Goal: Information Seeking & Learning: Learn about a topic

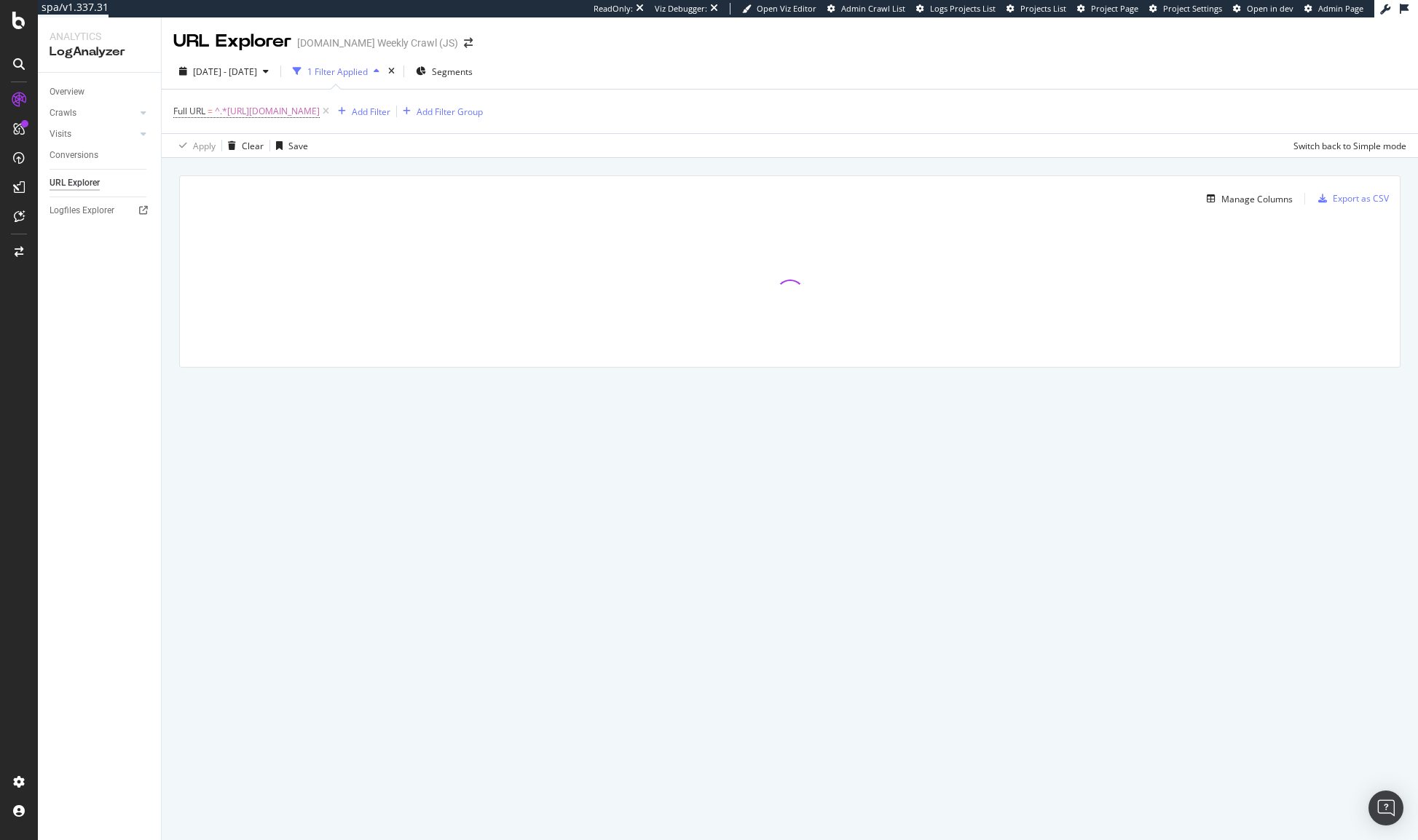
click at [368, 65] on div "1 Filter Applied" at bounding box center [337, 71] width 61 height 12
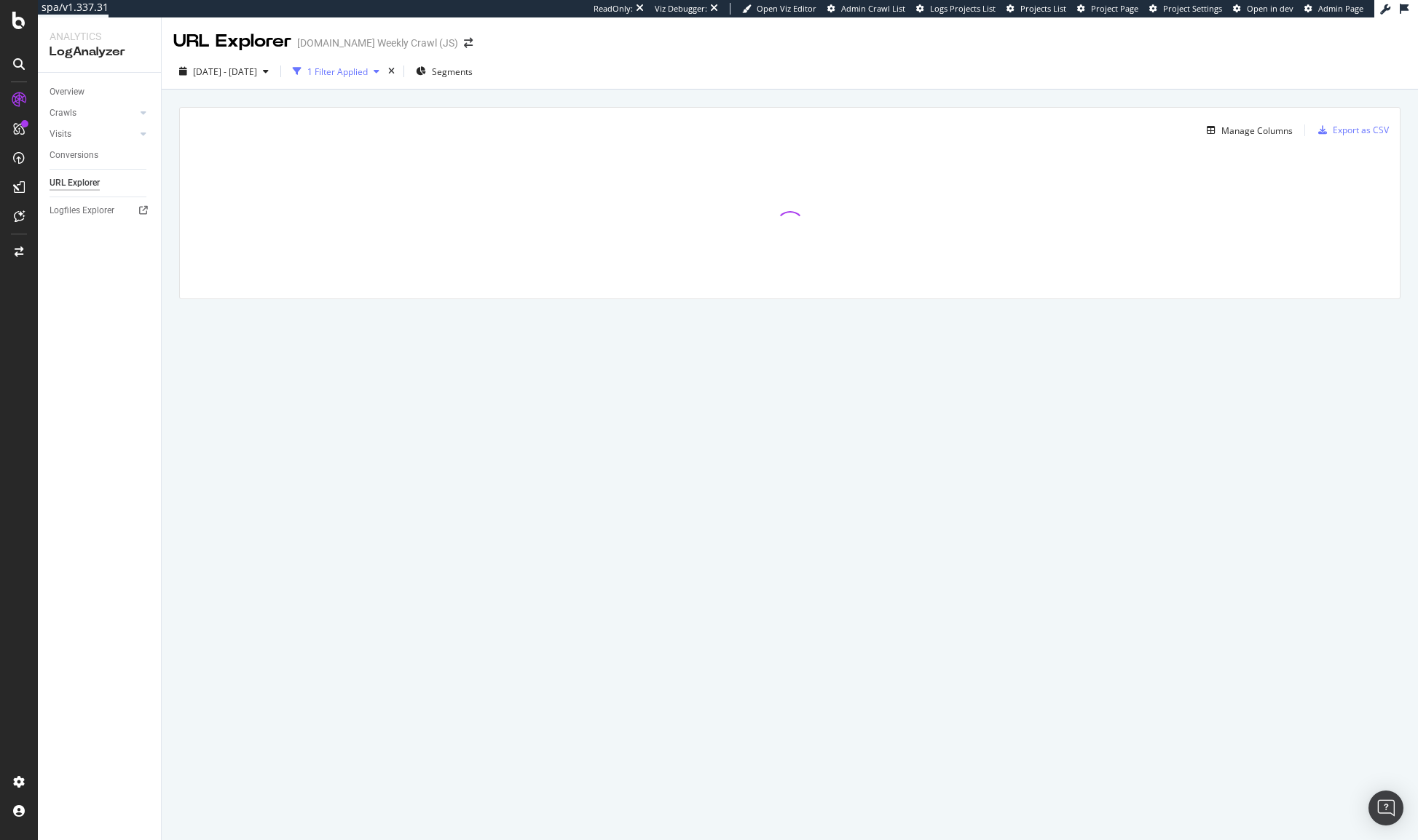
click at [368, 65] on div "1 Filter Applied" at bounding box center [337, 71] width 61 height 12
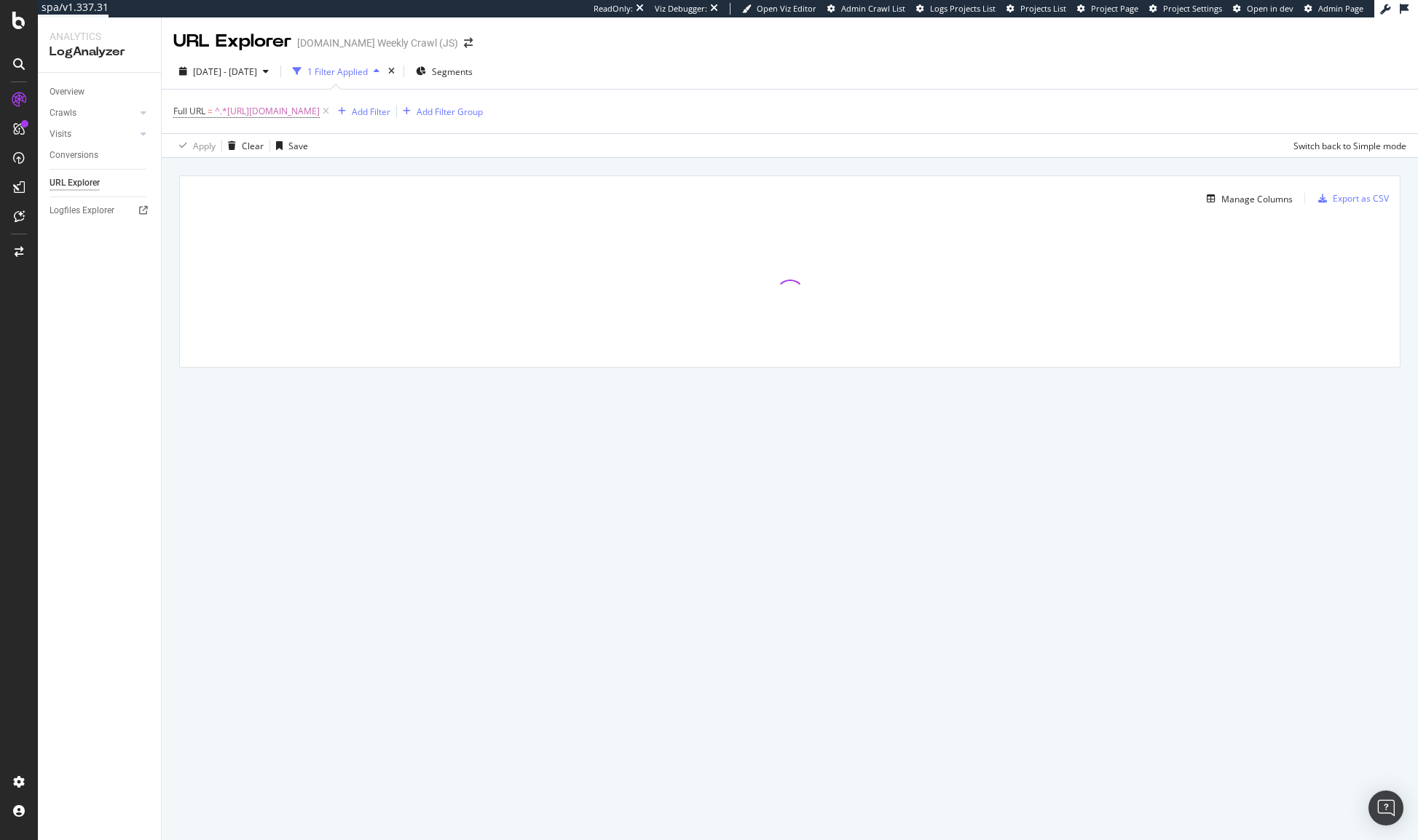
click at [838, 88] on div "[DATE] - [DATE] 1 Filter Applied Segments" at bounding box center [789, 74] width 1256 height 29
click at [115, 534] on div "Overview Crawls Daily Distribution Segments Distribution HTTP Codes Resources V…" at bounding box center [100, 456] width 123 height 767
click at [174, 204] on div "Manage Columns Export as CSV Full URL Crawls: Count On Period By Google Crawls:…" at bounding box center [789, 287] width 1256 height 260
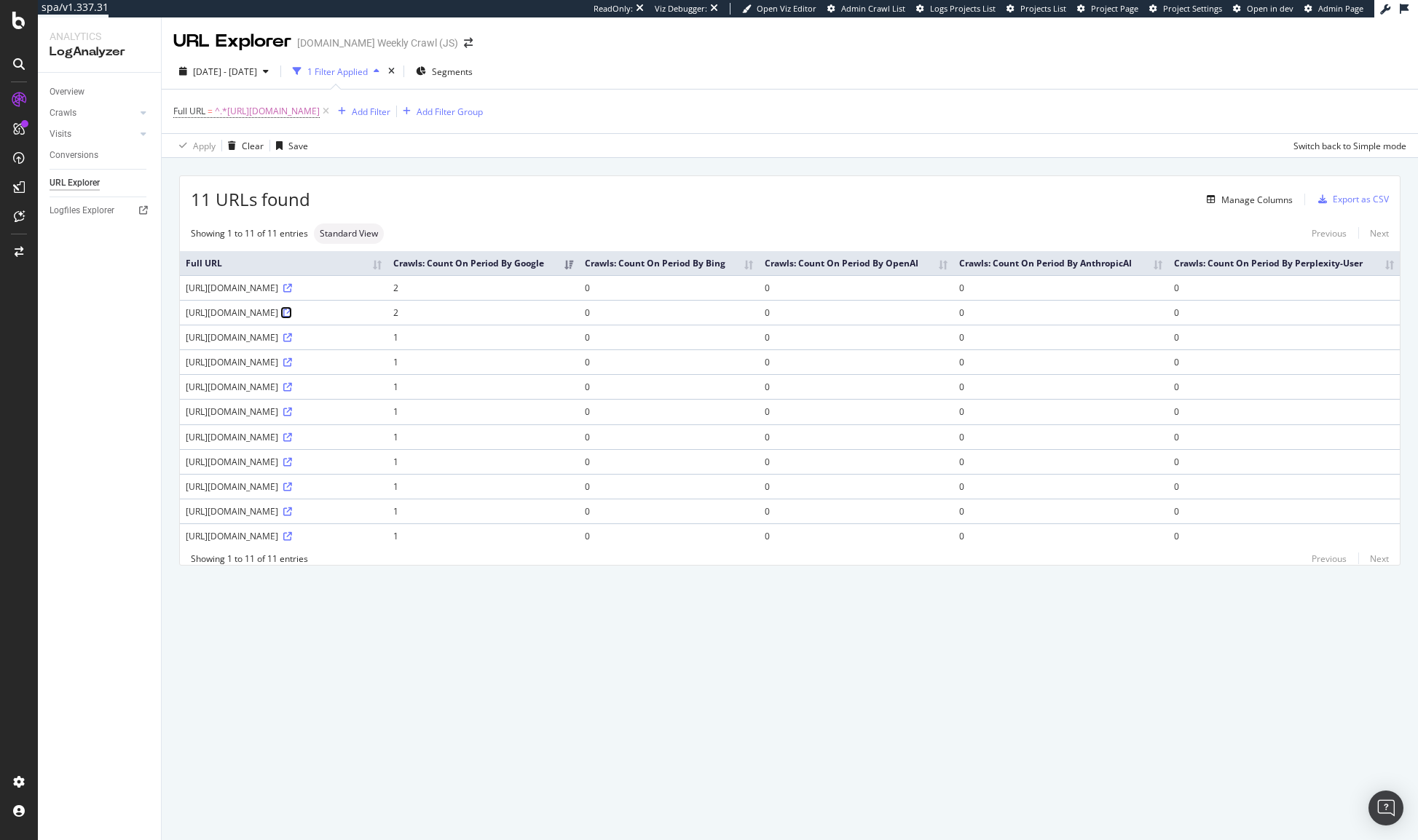
click at [292, 313] on icon at bounding box center [287, 313] width 8 height 8
